Goal: Contribute content

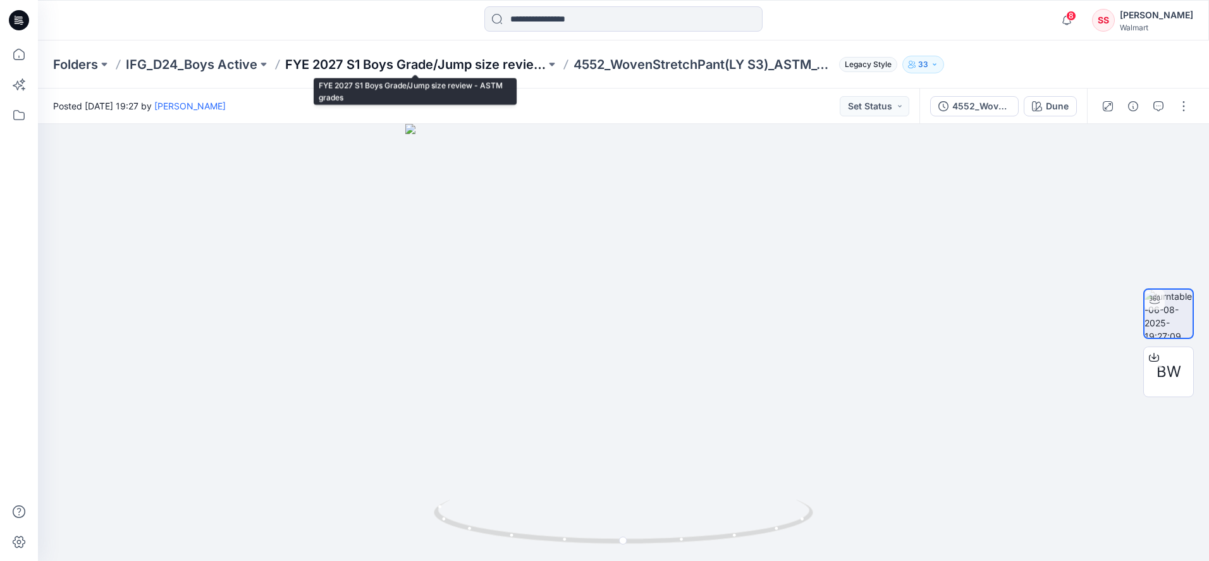
click at [399, 58] on p "FYE 2027 S1 Boys Grade/Jump size review - ASTM grades" at bounding box center [415, 65] width 260 height 18
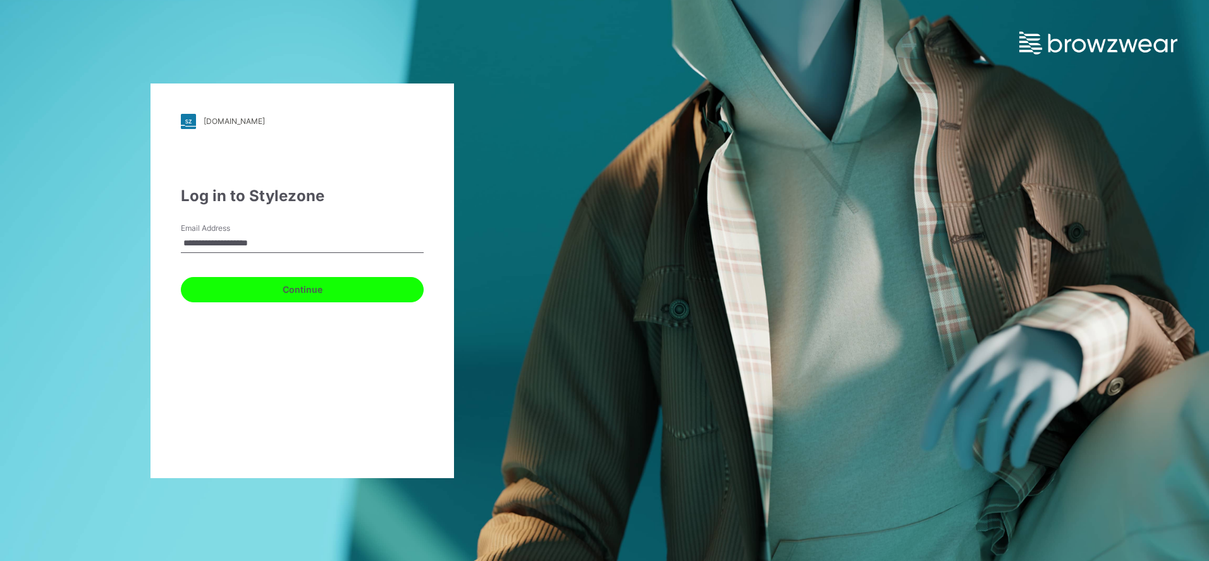
click at [278, 281] on button "Continue" at bounding box center [302, 289] width 243 height 25
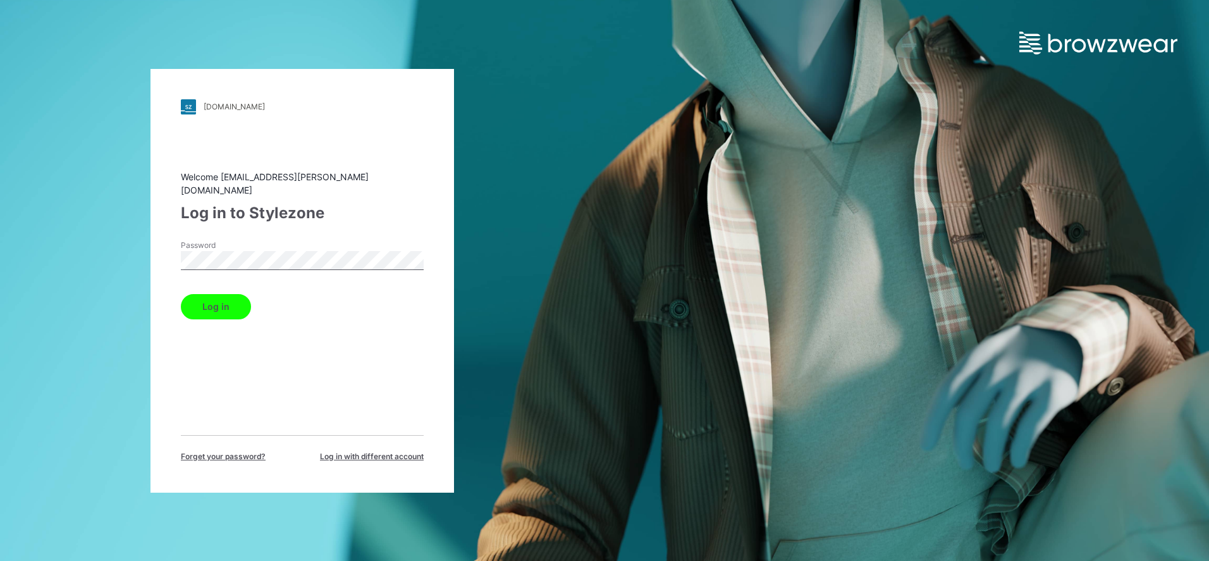
click at [230, 294] on button "Log in" at bounding box center [216, 306] width 70 height 25
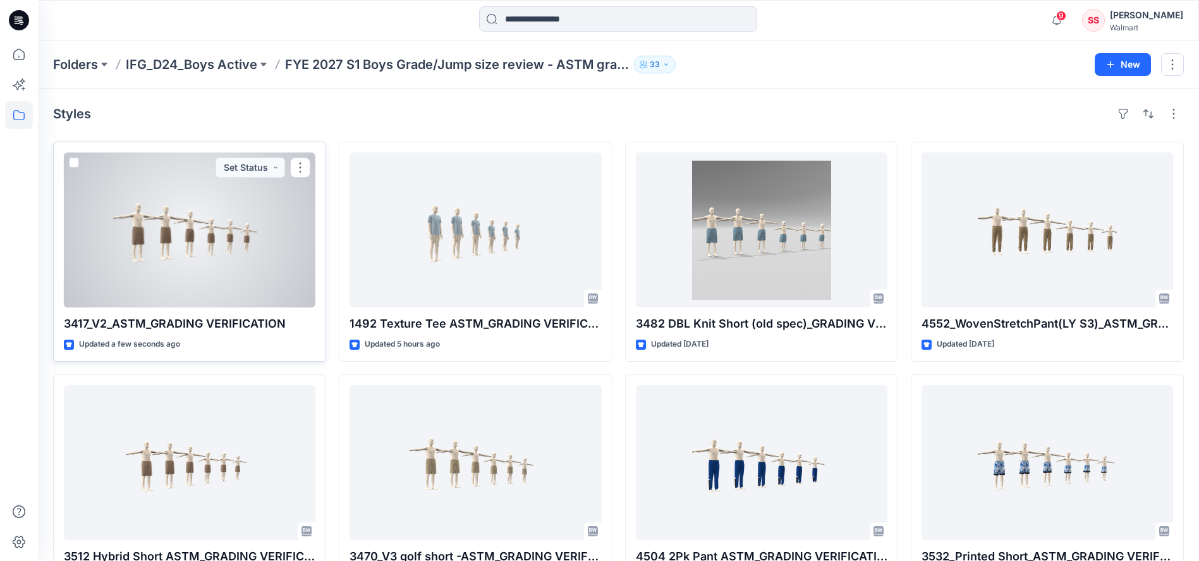
click at [185, 205] on div at bounding box center [190, 229] width 252 height 155
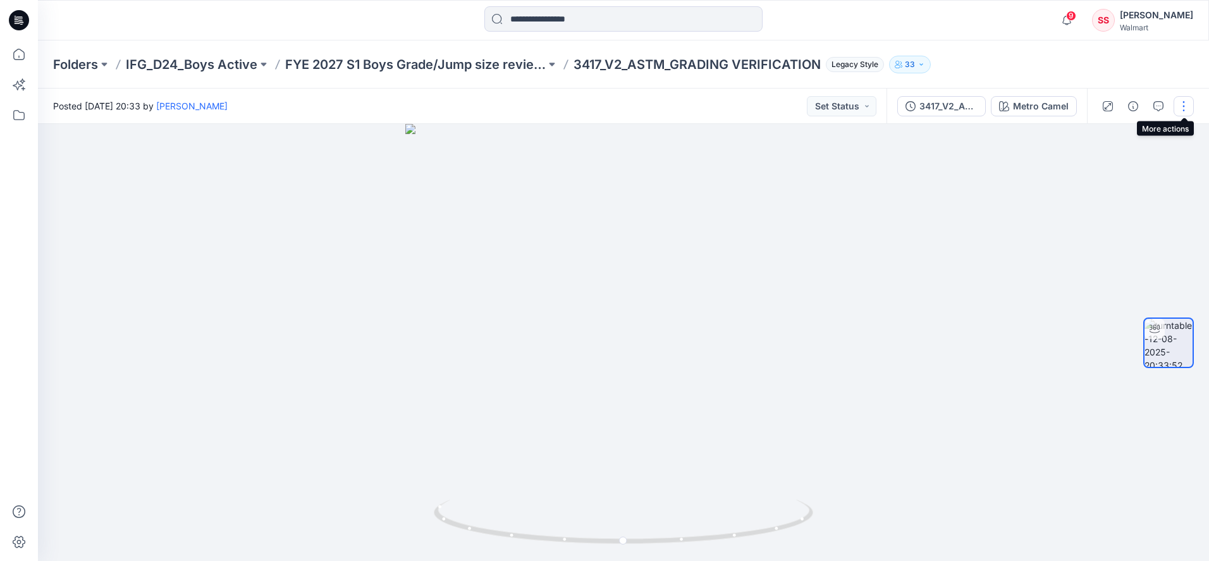
click at [1182, 105] on button "button" at bounding box center [1183, 106] width 20 height 20
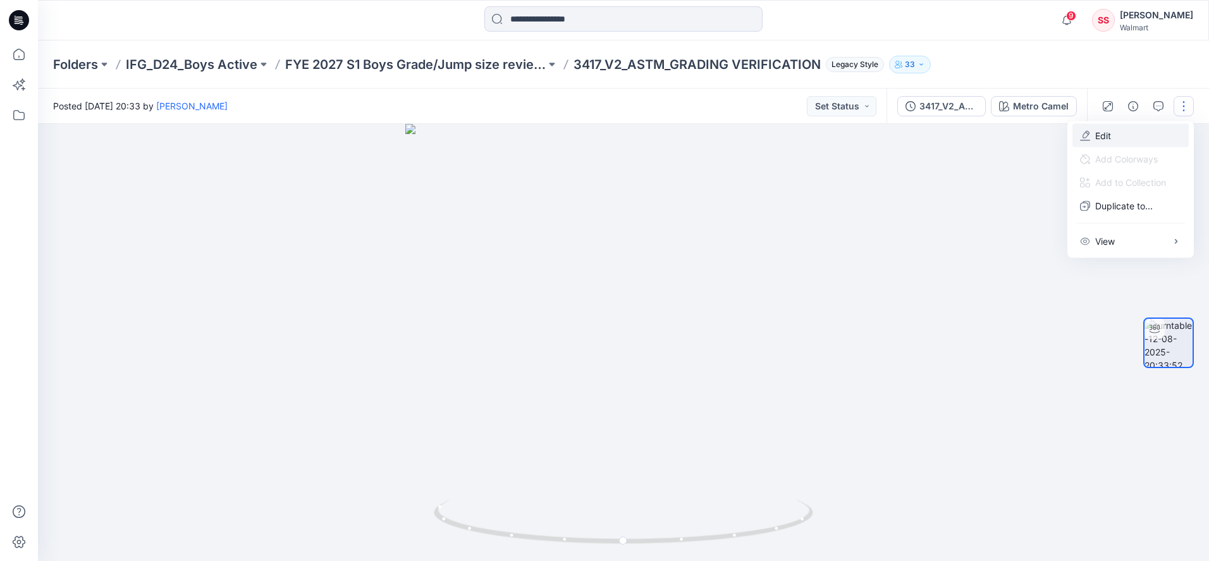
click at [1105, 129] on p "Edit" at bounding box center [1103, 135] width 16 height 13
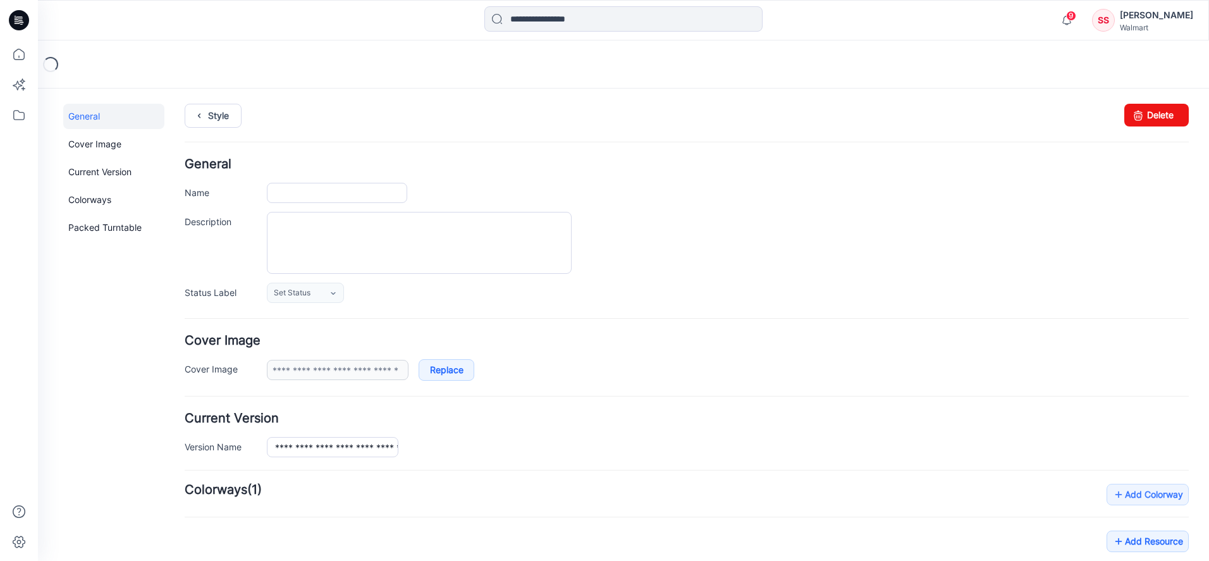
type input "**********"
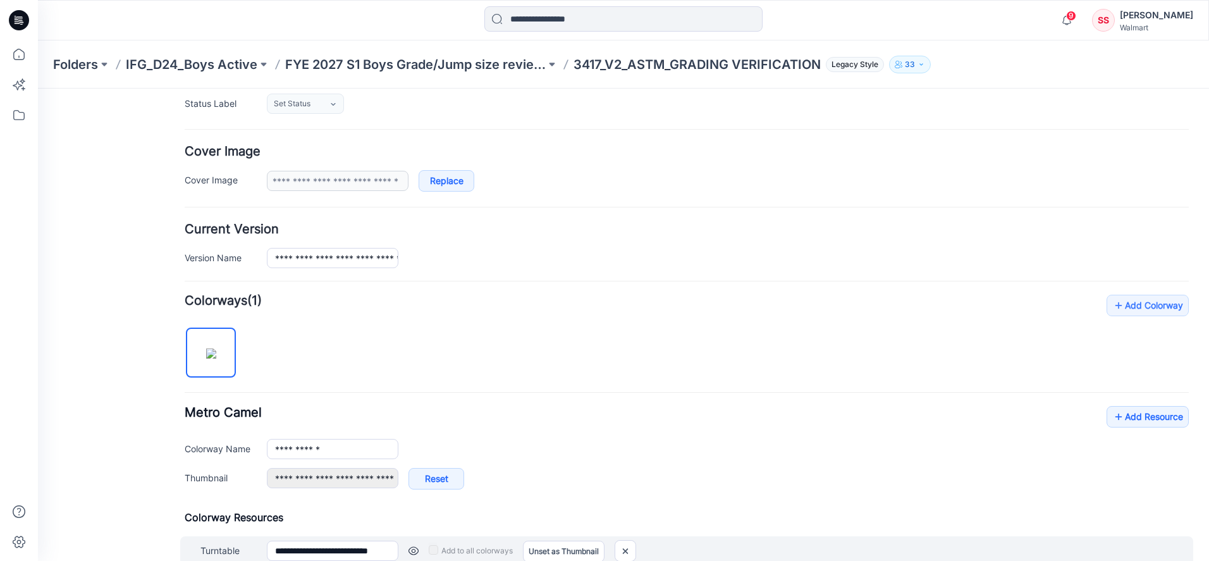
scroll to position [339, 0]
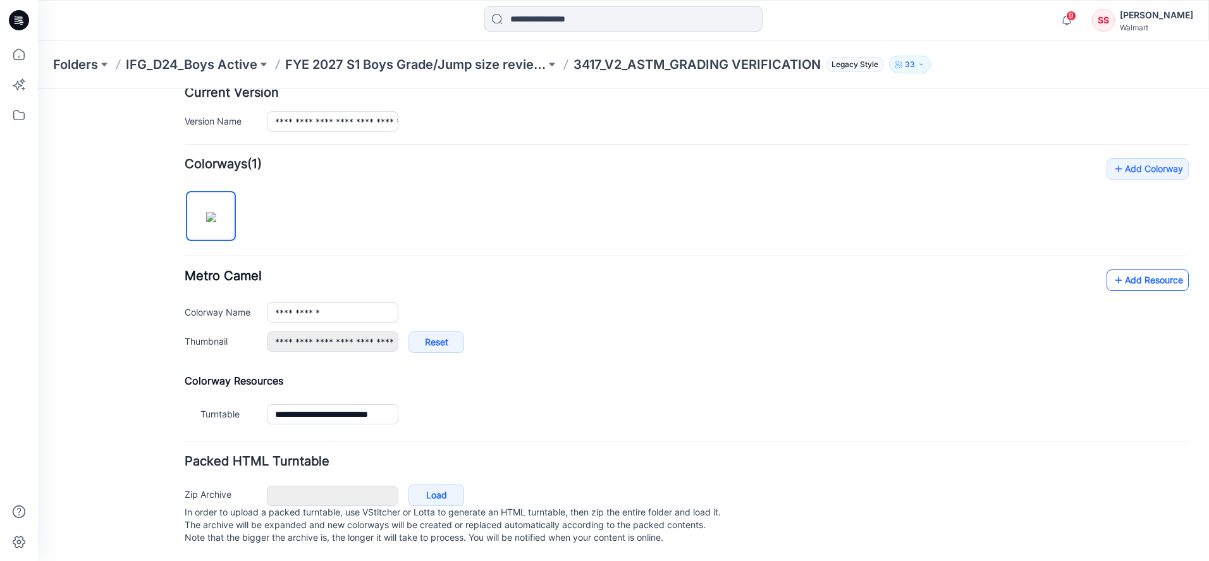
click at [1112, 270] on icon at bounding box center [1118, 280] width 13 height 20
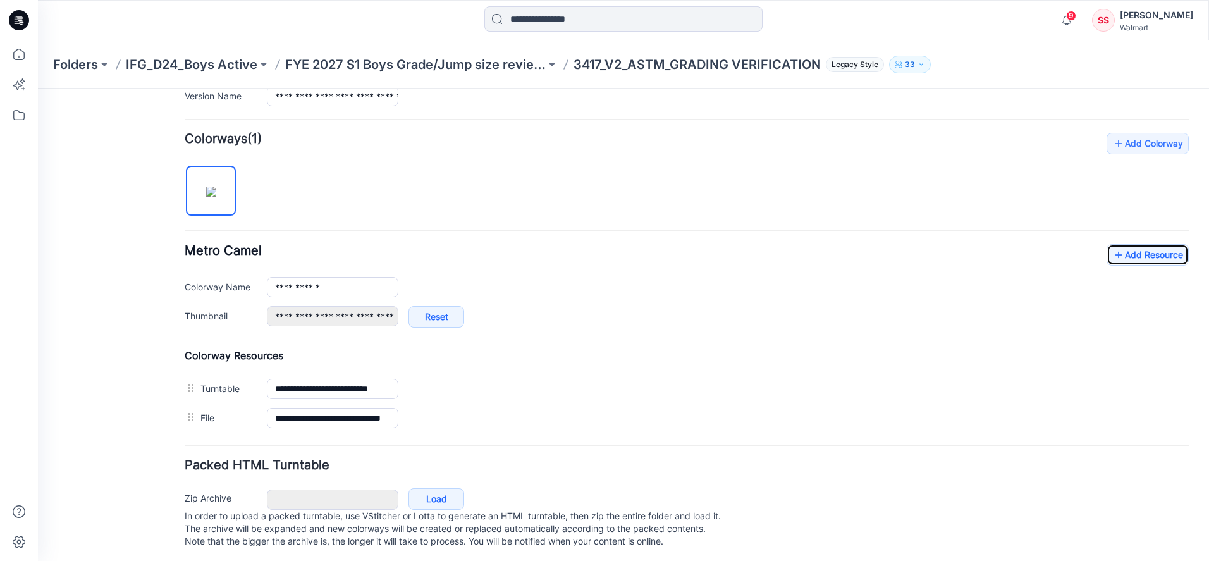
scroll to position [368, 0]
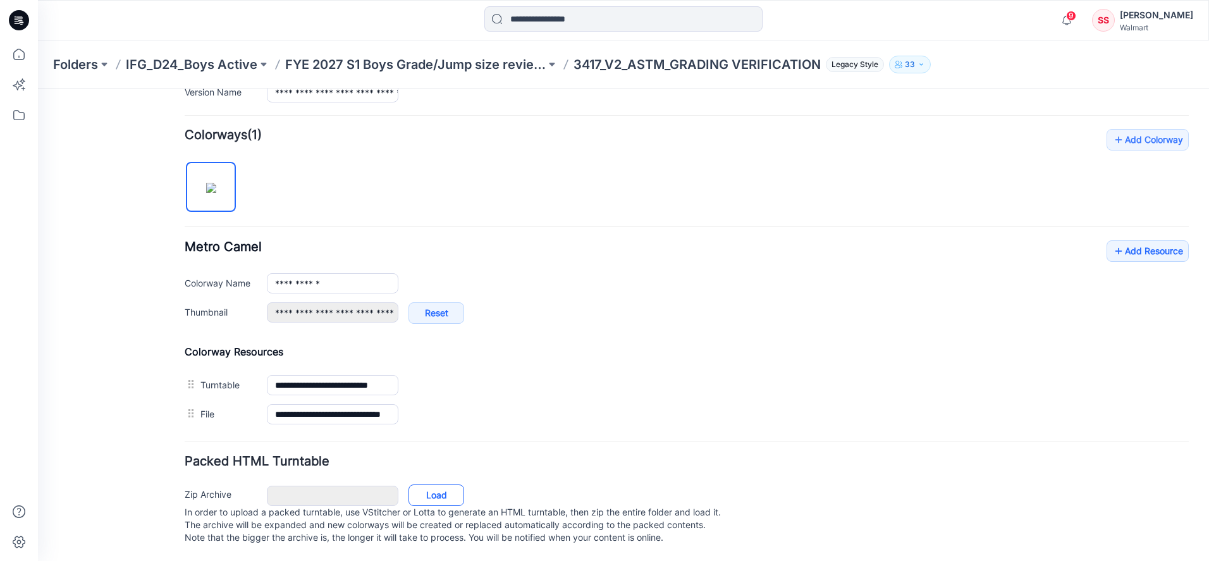
click at [423, 484] on link "Load" at bounding box center [436, 494] width 56 height 21
click at [1121, 240] on link "Add Resource" at bounding box center [1147, 250] width 82 height 21
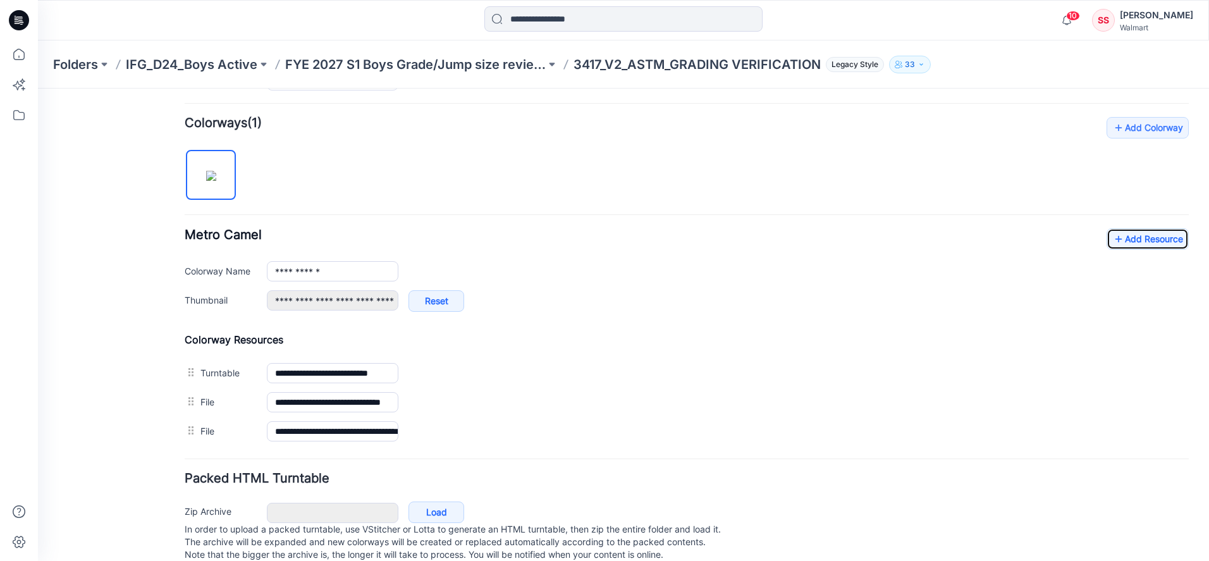
scroll to position [0, 0]
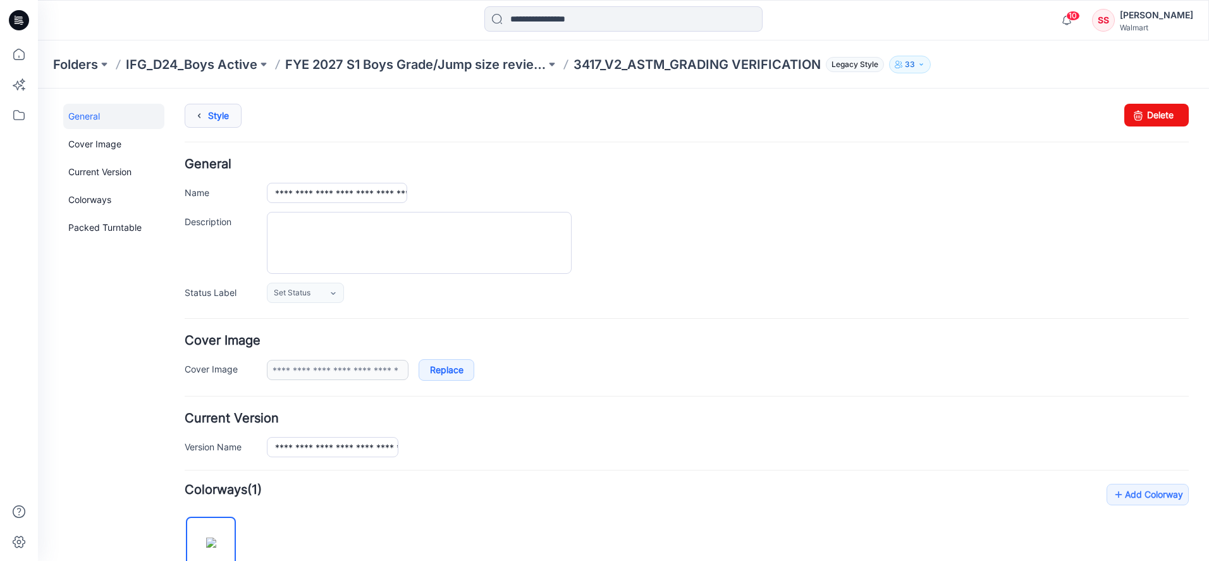
click at [224, 115] on link "Style" at bounding box center [213, 116] width 57 height 24
